Goal: Task Accomplishment & Management: Manage account settings

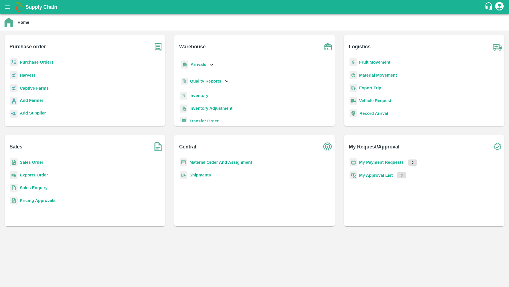
click at [39, 161] on b "Sales Order" at bounding box center [31, 162] width 23 height 5
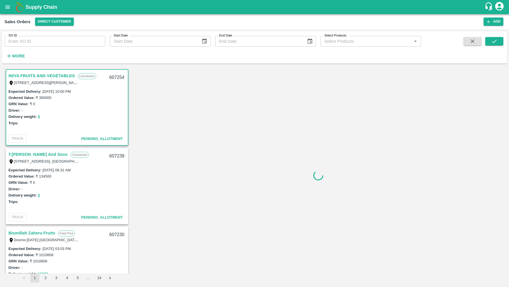
click at [44, 44] on input "SO ID" at bounding box center [55, 41] width 101 height 11
paste input "597795"
type input "597795"
click at [488, 41] on button "submit" at bounding box center [494, 41] width 18 height 8
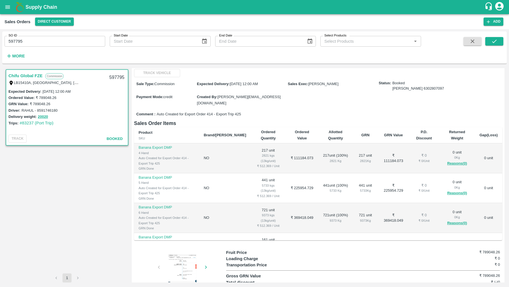
scroll to position [38, 0]
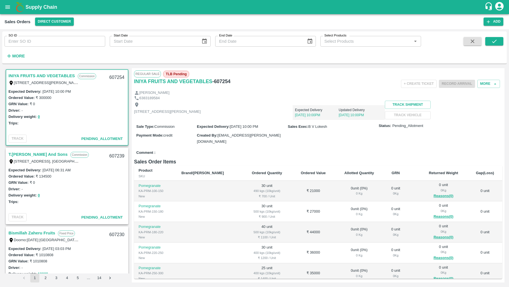
click at [98, 31] on div "SO ID SO ID" at bounding box center [52, 38] width 105 height 15
click at [94, 38] on input "SO ID" at bounding box center [55, 41] width 101 height 11
paste input "607254"
type input "607254"
click at [491, 42] on icon "submit" at bounding box center [494, 41] width 6 height 6
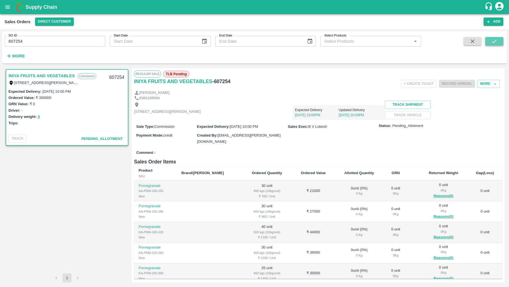
click at [495, 39] on icon "submit" at bounding box center [494, 41] width 6 height 6
click at [14, 57] on strong "More" at bounding box center [18, 56] width 13 height 5
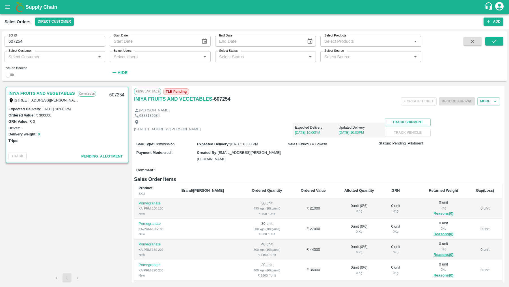
click at [11, 75] on input "checkbox" at bounding box center [8, 75] width 20 height 7
checkbox input "true"
click at [491, 42] on icon "submit" at bounding box center [494, 41] width 6 height 6
click at [46, 41] on input "607254" at bounding box center [55, 41] width 101 height 11
paste input "text"
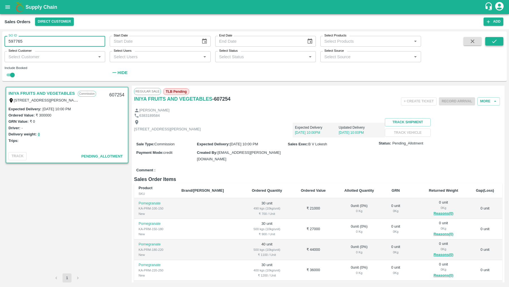
type input "597765"
click at [494, 45] on button "submit" at bounding box center [494, 41] width 18 height 8
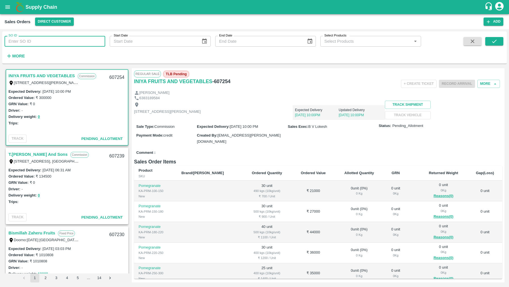
click at [81, 42] on input "SO ID" at bounding box center [55, 41] width 101 height 11
paste input "597765"
click at [491, 41] on button "submit" at bounding box center [494, 41] width 18 height 8
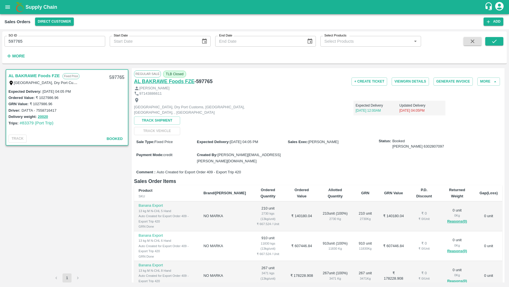
click at [134, 81] on h6 "AL BAKRAWE Foods FZE" at bounding box center [164, 81] width 61 height 8
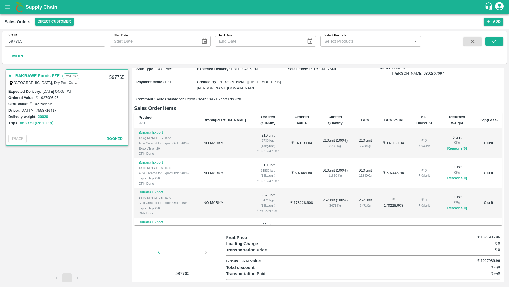
click at [239, 97] on span "Auto Created for Export Order 409 - Export Trip 420" at bounding box center [199, 99] width 84 height 5
click at [210, 97] on span "Auto Created for Export Order 409 - Export Trip 420" at bounding box center [199, 99] width 84 height 5
copy span "409"
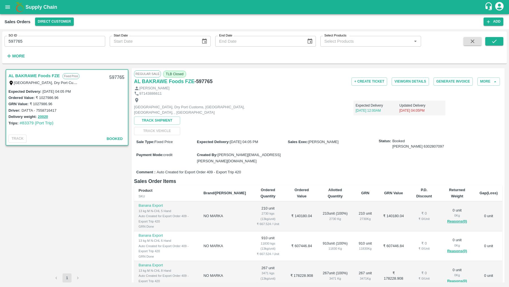
click at [275, 167] on div "Comment : Auto Created for Export Order 409 - Export Trip 420" at bounding box center [318, 172] width 368 height 10
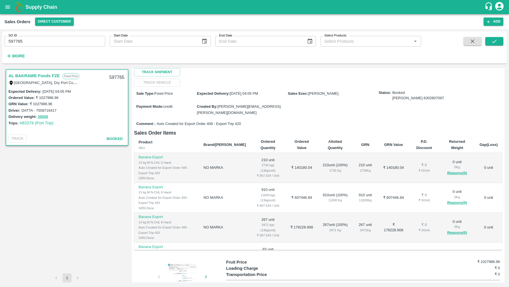
scroll to position [45, 0]
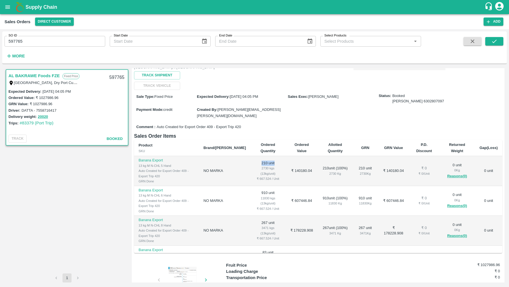
drag, startPoint x: 250, startPoint y: 157, endPoint x: 280, endPoint y: 157, distance: 30.0
click at [280, 157] on tr "Banana Export 13 kg M N-CHL 5 Hand Auto Created for Export Order 409 - Export T…" at bounding box center [318, 171] width 368 height 30
copy td "210 unit 2730 kgs (13kg/unit) ₹ 667.524 / Unit"
click at [286, 157] on td "₹ 140180.04" at bounding box center [302, 171] width 33 height 30
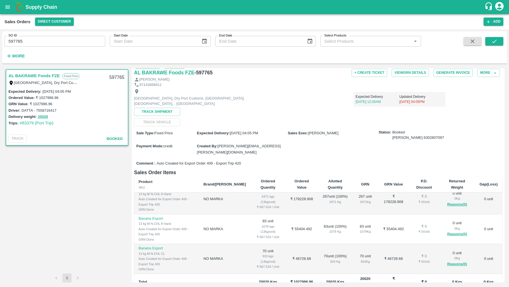
scroll to position [0, 0]
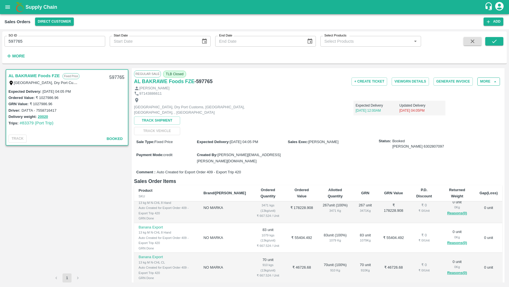
click at [484, 83] on button "More" at bounding box center [488, 81] width 23 height 8
click at [468, 106] on ul "Clone Edit View Logs" at bounding box center [477, 107] width 44 height 44
click at [495, 38] on button "submit" at bounding box center [494, 41] width 18 height 8
click at [72, 44] on input "597765" at bounding box center [55, 41] width 101 height 11
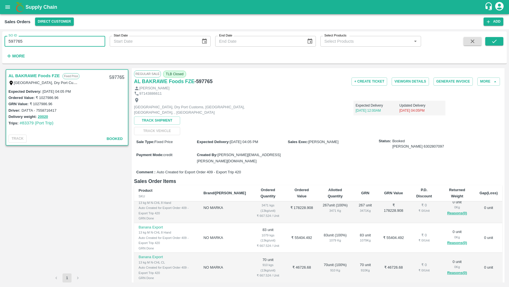
paste input "text"
type input "603184"
click at [495, 41] on icon "submit" at bounding box center [494, 41] width 5 height 3
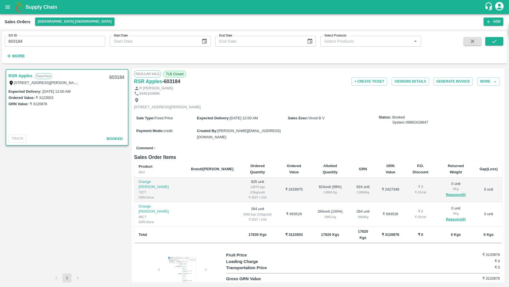
scroll to position [8, 0]
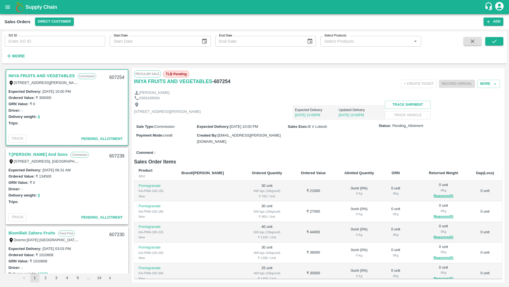
click at [6, 6] on icon "open drawer" at bounding box center [8, 7] width 6 height 6
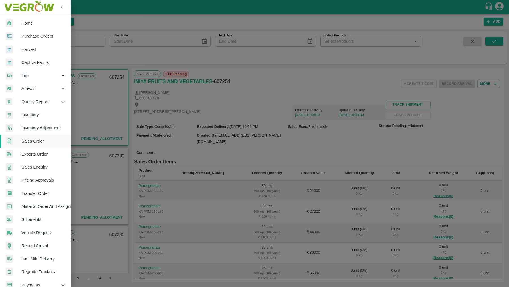
click at [35, 156] on span "Exports Order" at bounding box center [43, 154] width 45 height 6
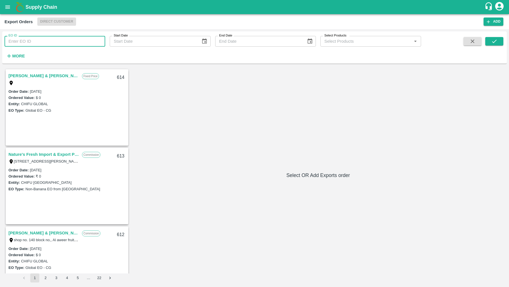
click at [79, 39] on input "EO ID" at bounding box center [55, 41] width 101 height 11
paste input "409"
type input "409"
click at [499, 42] on button "submit" at bounding box center [494, 41] width 18 height 8
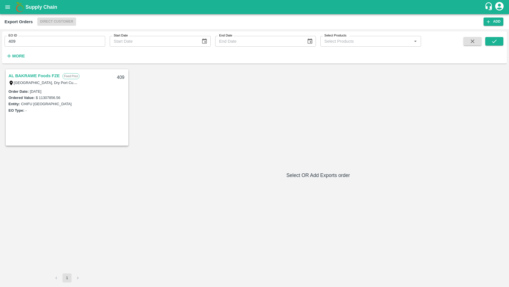
click at [28, 71] on div "AL BAKRAWE Foods FZE Fixed Price Ras Al Khor , Industrial Area 3, Dry Port Cust…" at bounding box center [67, 79] width 122 height 18
click at [28, 74] on link "AL BAKRAWE Foods FZE" at bounding box center [33, 75] width 51 height 7
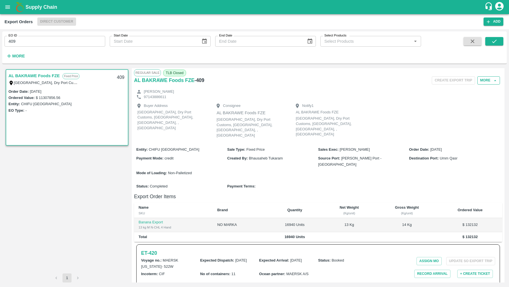
click at [489, 77] on button "More" at bounding box center [488, 80] width 23 height 8
click at [472, 110] on div "Edit" at bounding box center [481, 106] width 36 height 13
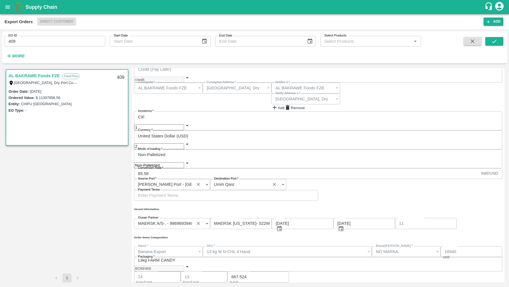
scroll to position [57, 0]
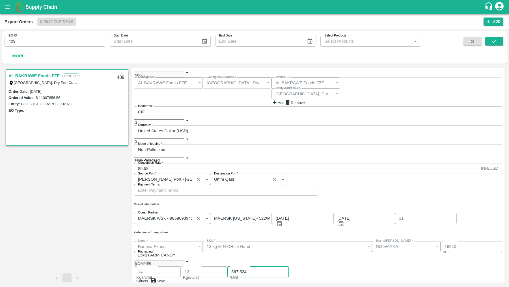
drag, startPoint x: 333, startPoint y: 251, endPoint x: 312, endPoint y: 251, distance: 21.2
click at [289, 266] on input "667.524" at bounding box center [258, 271] width 62 height 11
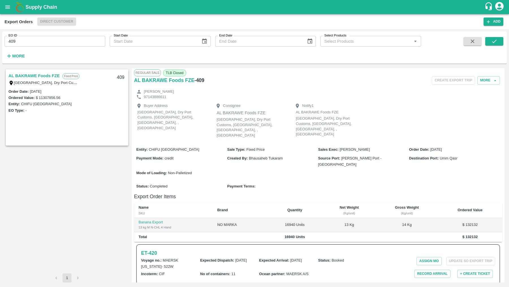
click at [84, 75] on div "AL BAKRAWE Foods FZE Fixed Price" at bounding box center [60, 75] width 105 height 7
click at [490, 81] on button "More" at bounding box center [488, 80] width 23 height 8
click at [469, 106] on icon at bounding box center [471, 106] width 6 height 6
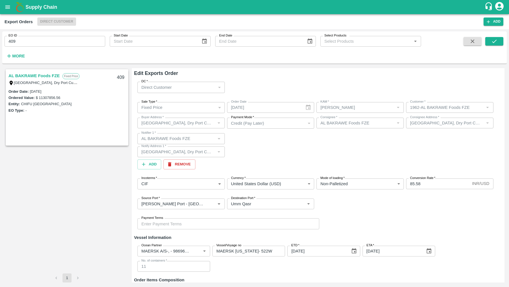
scroll to position [57, 0]
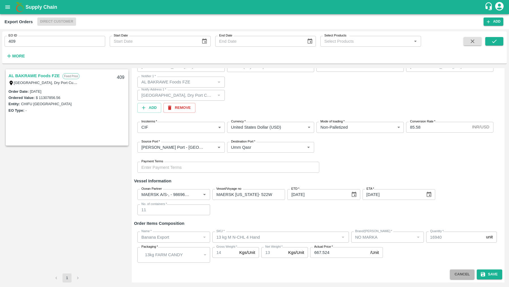
click at [458, 272] on button "Cancel" at bounding box center [462, 274] width 24 height 10
